Goal: Information Seeking & Learning: Learn about a topic

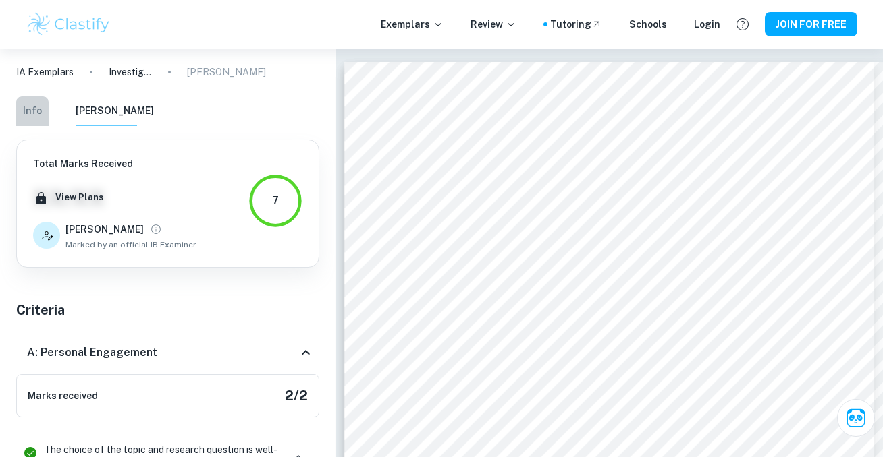
click at [40, 113] on button "Info" at bounding box center [32, 111] width 32 height 30
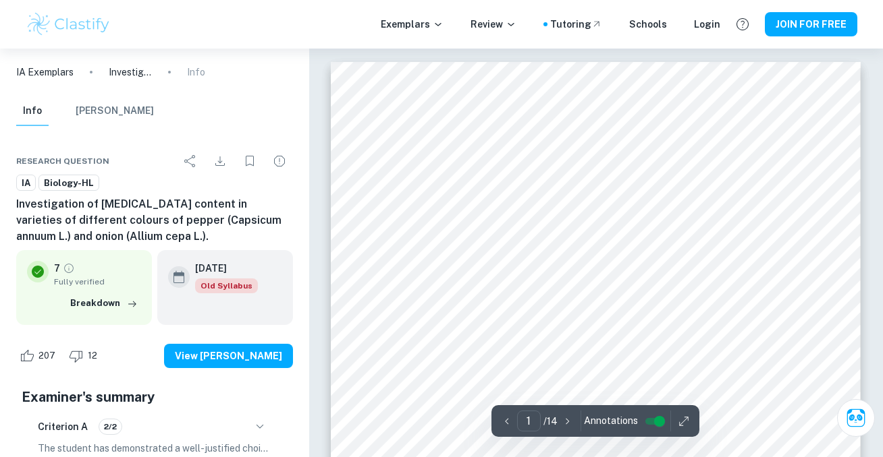
click at [101, 108] on button "[PERSON_NAME]" at bounding box center [115, 111] width 78 height 30
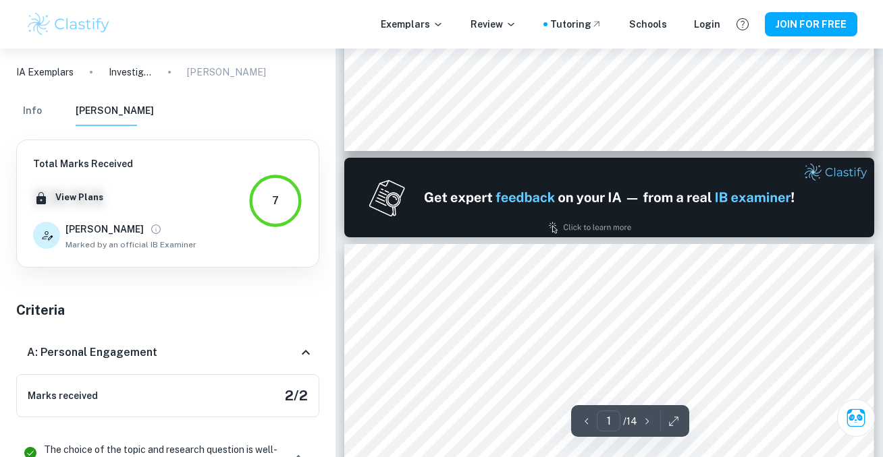
type input "2"
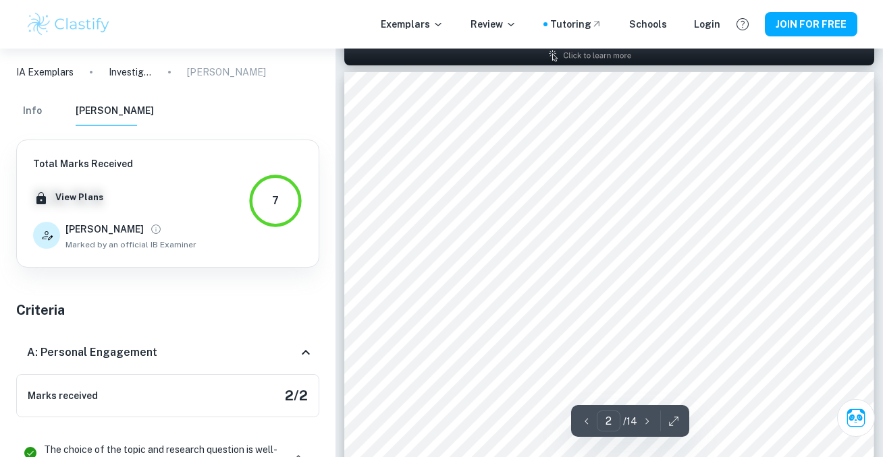
scroll to position [938, 0]
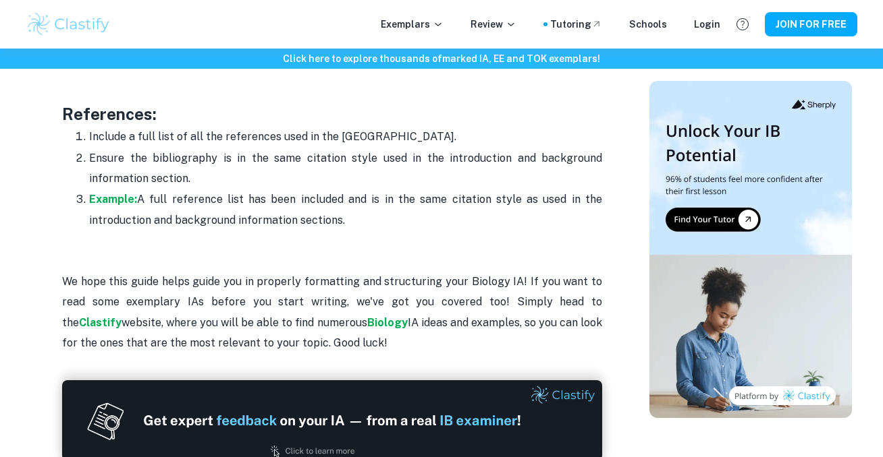
scroll to position [4428, 0]
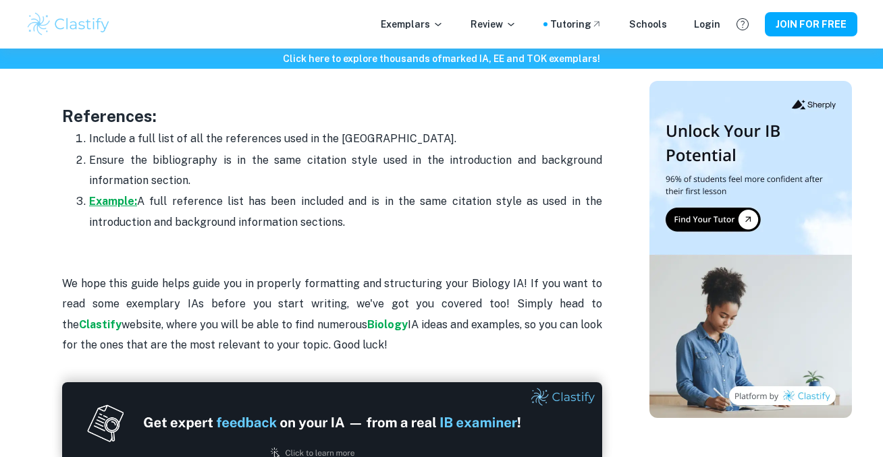
click at [120, 195] on strong "Example:" at bounding box center [113, 201] width 48 height 13
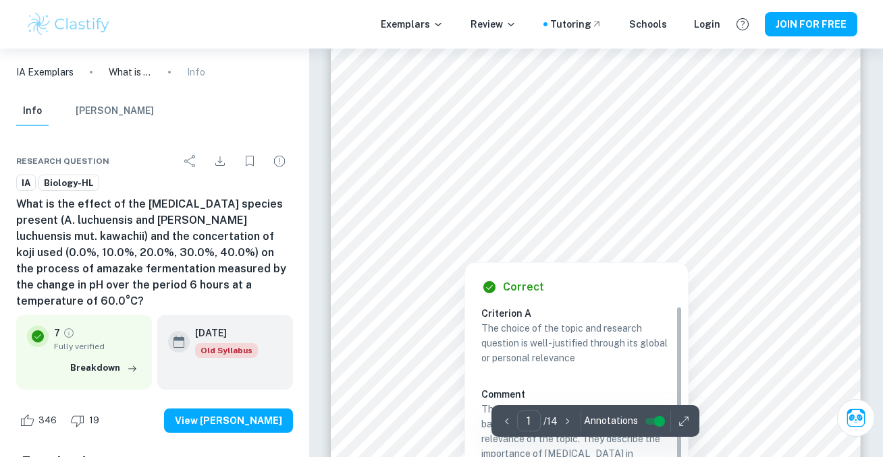
scroll to position [24, 0]
